Goal: Information Seeking & Learning: Learn about a topic

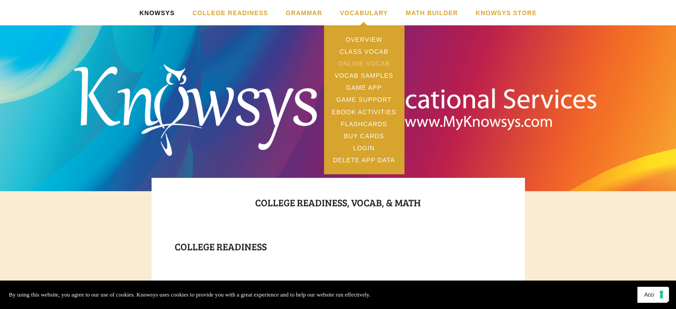
click at [375, 66] on link "Online Vocab" at bounding box center [364, 63] width 80 height 12
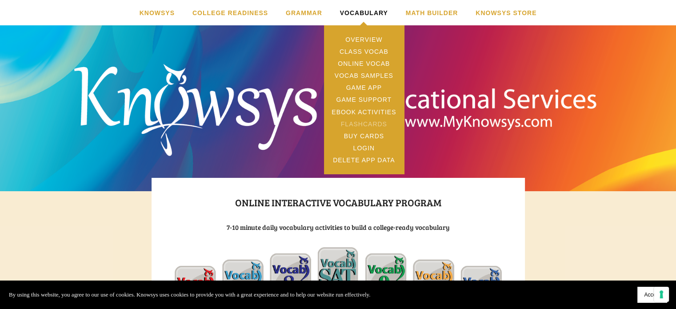
click at [358, 128] on link "Flashcards" at bounding box center [364, 124] width 80 height 12
